Goal: Find specific page/section: Locate item on page

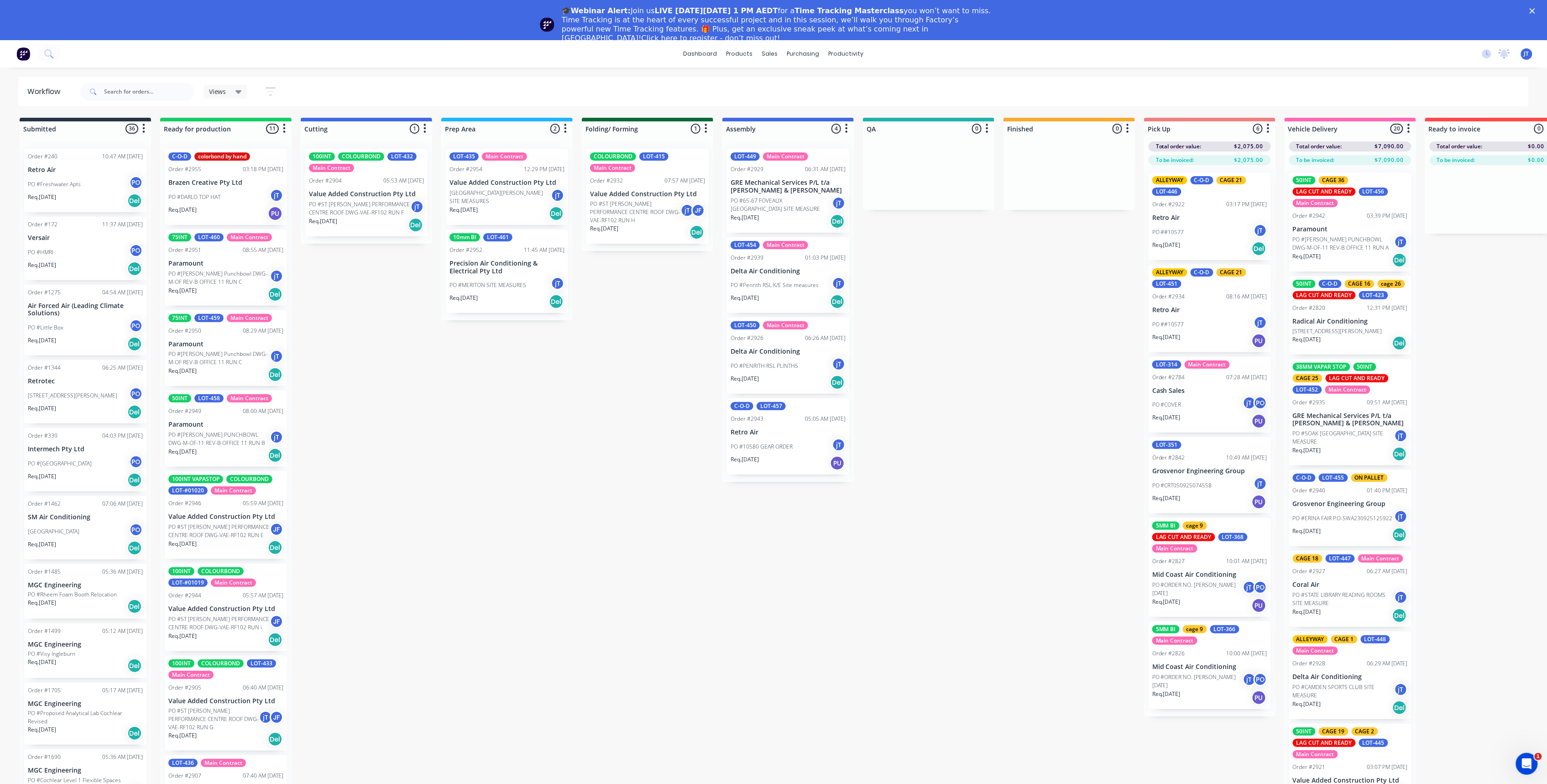
click at [1540, 6] on div "🎓Webinar Alert: Join us LIVE on Thursday, October 16 at 1 PM AEDT for a Time Tr…" at bounding box center [773, 25] width 1547 height 42
click at [1536, 11] on polygon "Close" at bounding box center [1533, 11] width 5 height 5
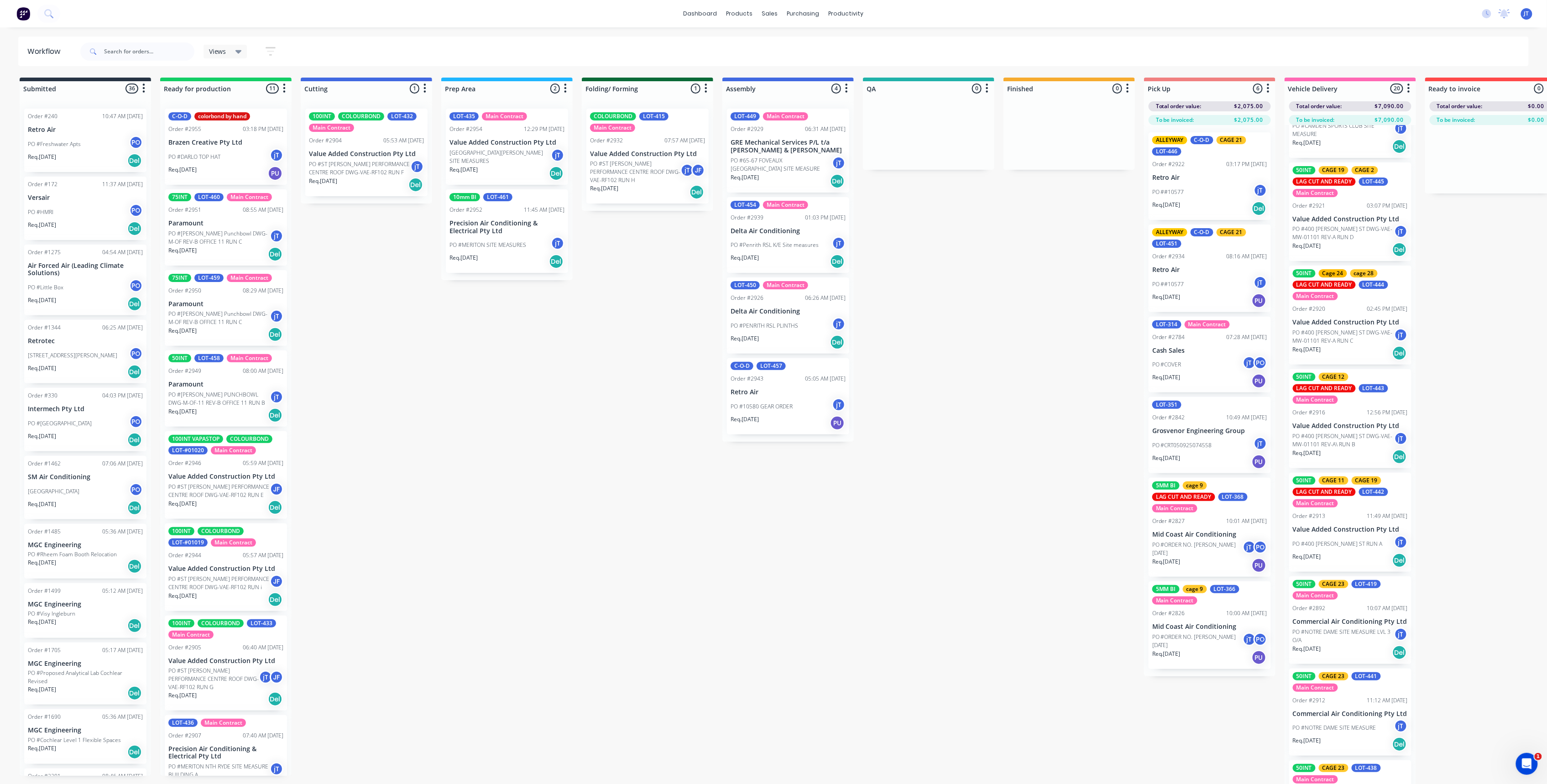
scroll to position [547, 0]
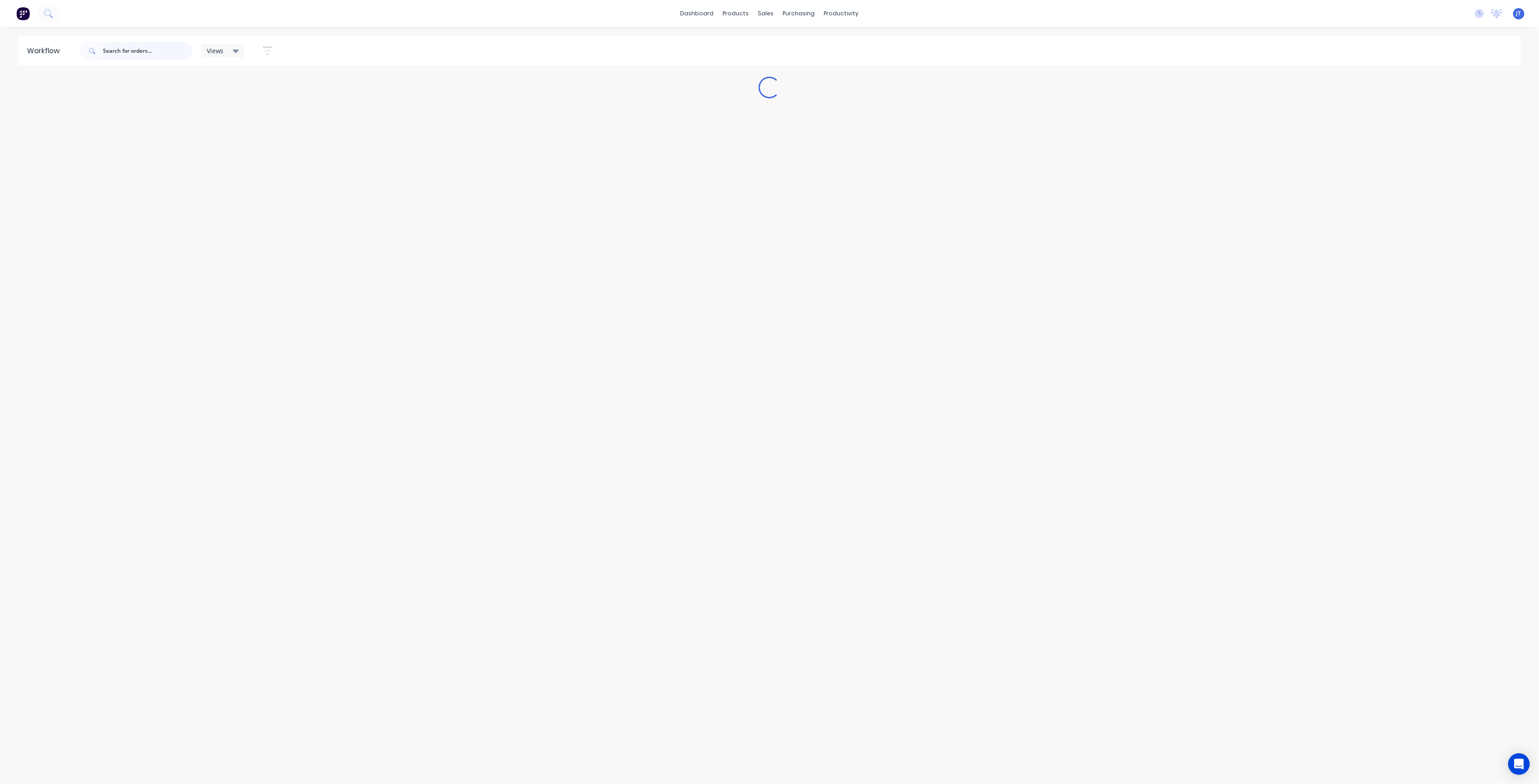
click at [152, 51] on input "text" at bounding box center [147, 50] width 89 height 18
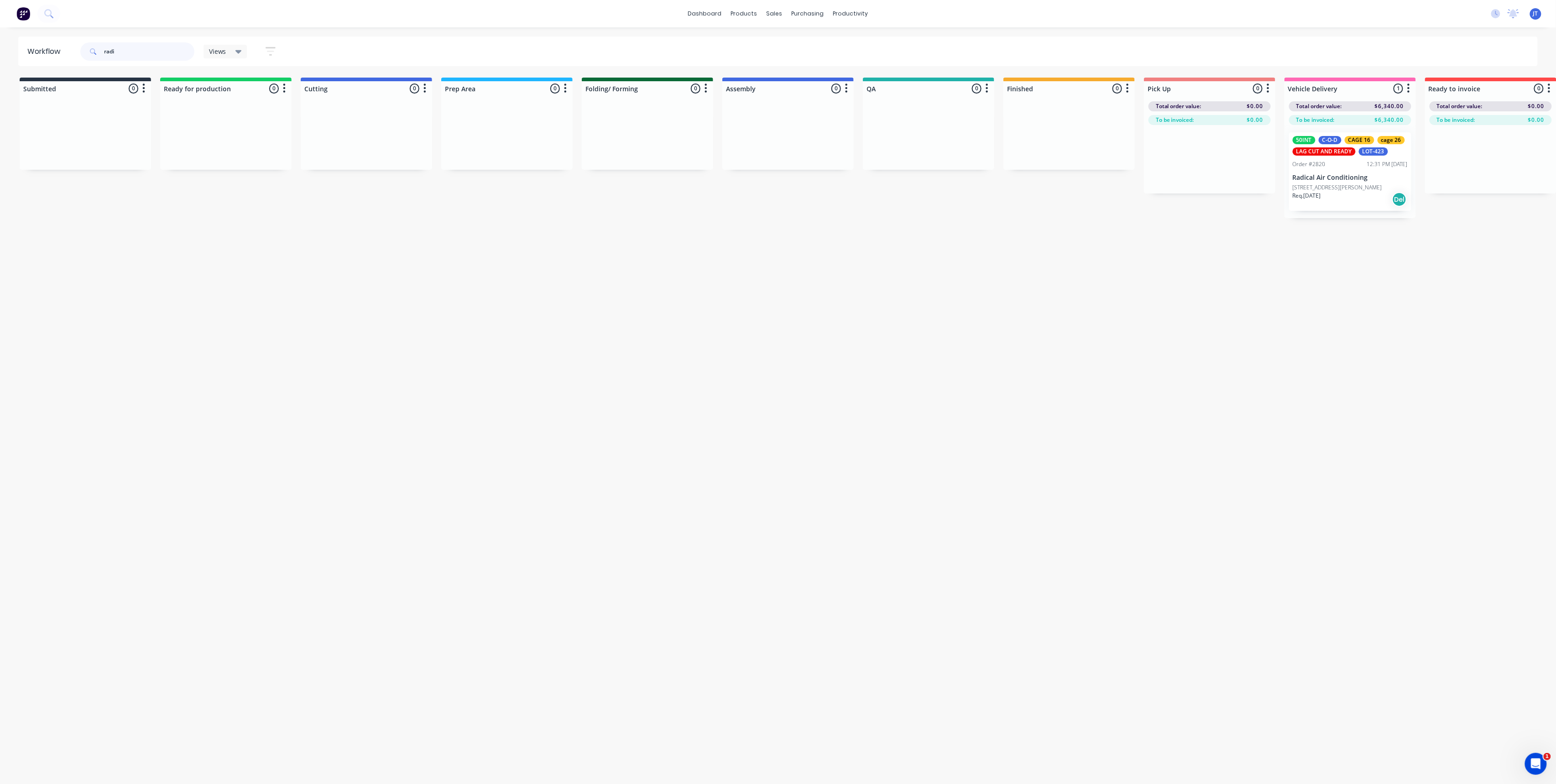
type input "radi"
click at [1373, 191] on p "[STREET_ADDRESS][PERSON_NAME]" at bounding box center [1338, 187] width 89 height 8
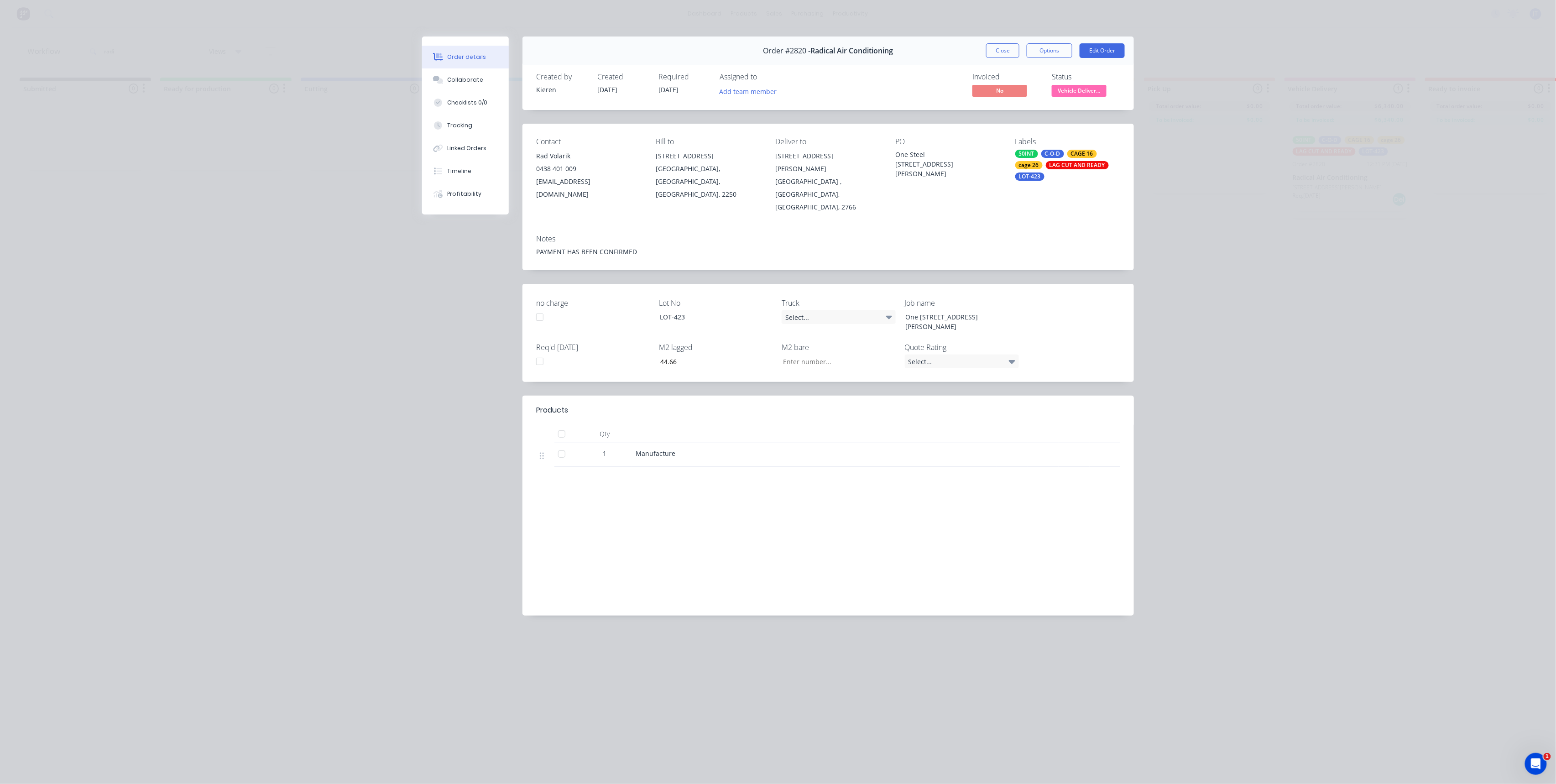
click at [1007, 53] on button "Close" at bounding box center [1003, 50] width 33 height 15
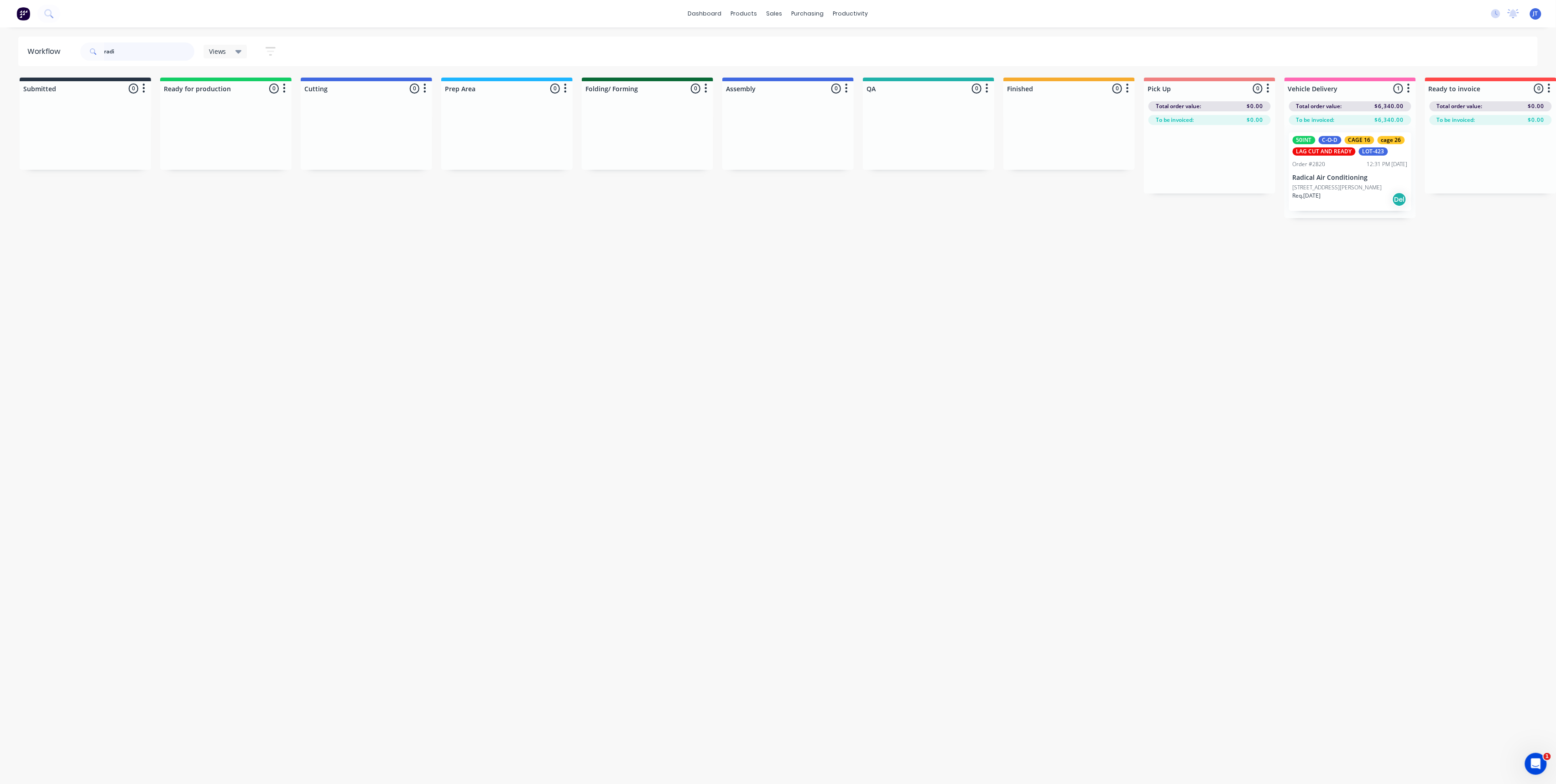
drag, startPoint x: 114, startPoint y: 59, endPoint x: 97, endPoint y: 68, distance: 19.2
click at [97, 68] on div "Workflow radi Views Save new view None (Default) edit Assembly edit Dispatch ed…" at bounding box center [778, 401] width 1556 height 729
